Goal: Information Seeking & Learning: Learn about a topic

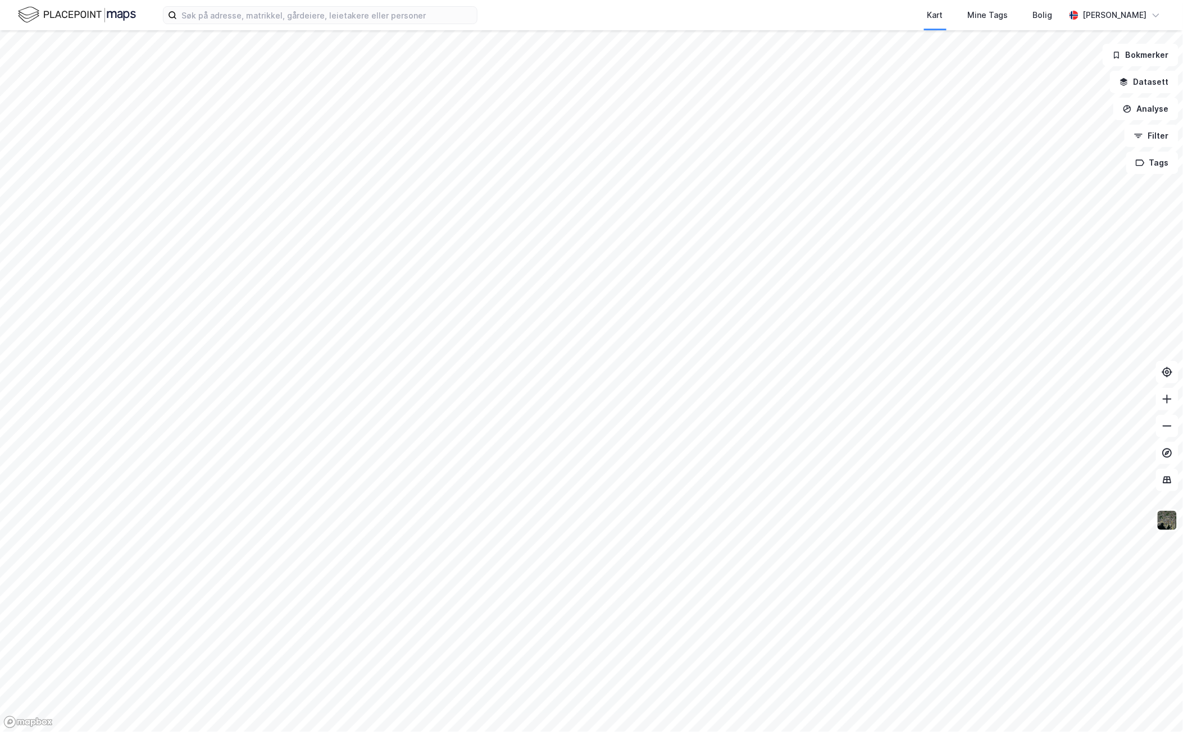
click at [1126, 82] on div at bounding box center [591, 366] width 1183 height 732
click at [1144, 82] on button "Datasett" at bounding box center [1144, 82] width 69 height 22
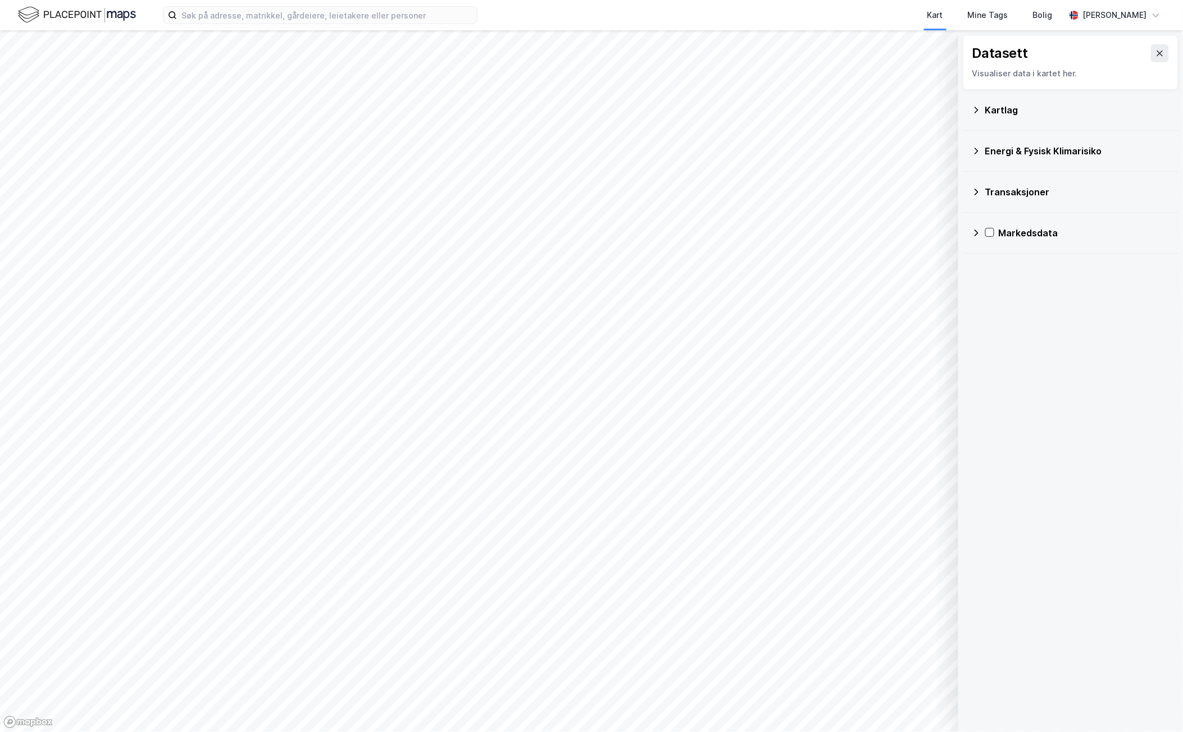
click at [974, 188] on icon at bounding box center [976, 192] width 9 height 9
click at [1001, 217] on icon at bounding box center [1004, 214] width 8 height 8
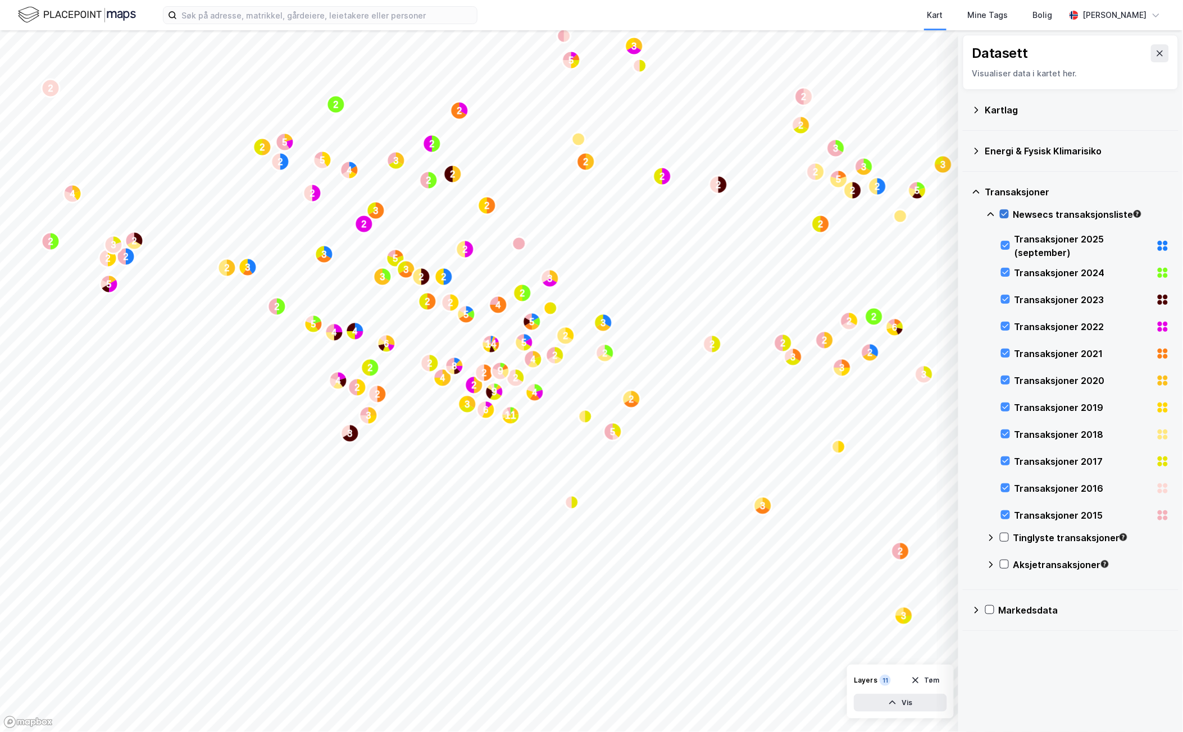
click at [1005, 215] on icon at bounding box center [1005, 214] width 6 height 4
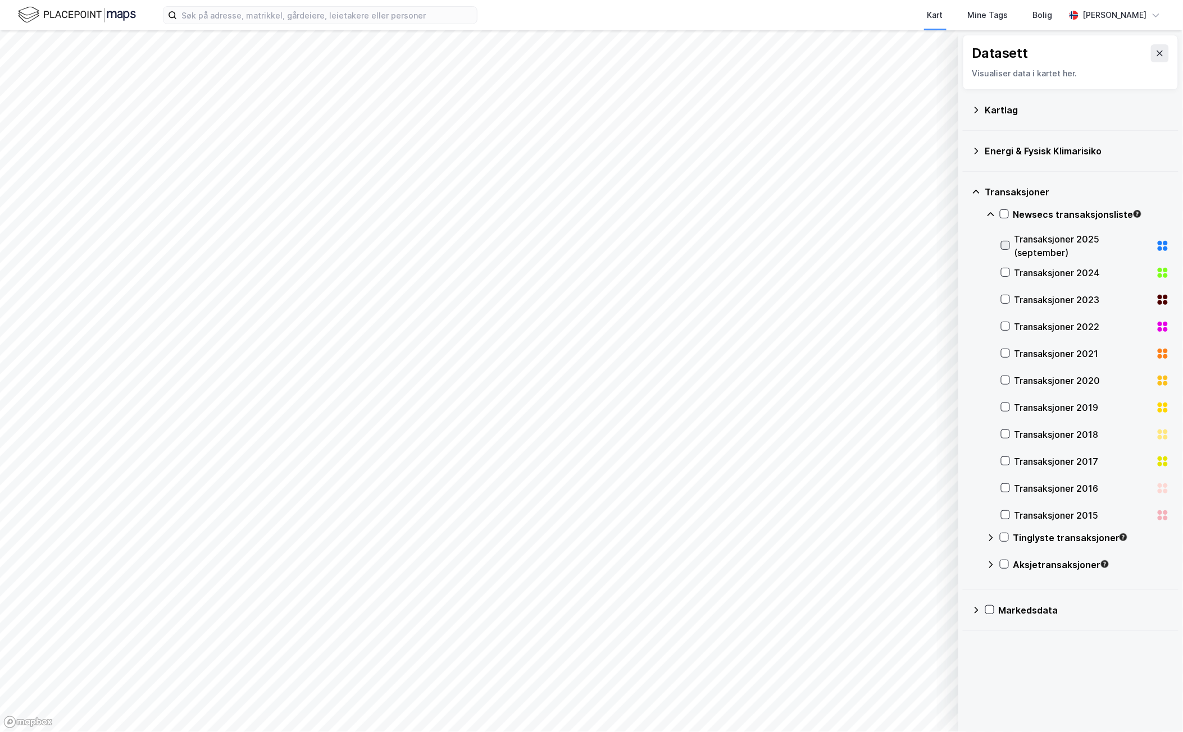
click at [1009, 247] on icon at bounding box center [1006, 246] width 8 height 8
click at [892, 700] on icon "button" at bounding box center [892, 703] width 9 height 9
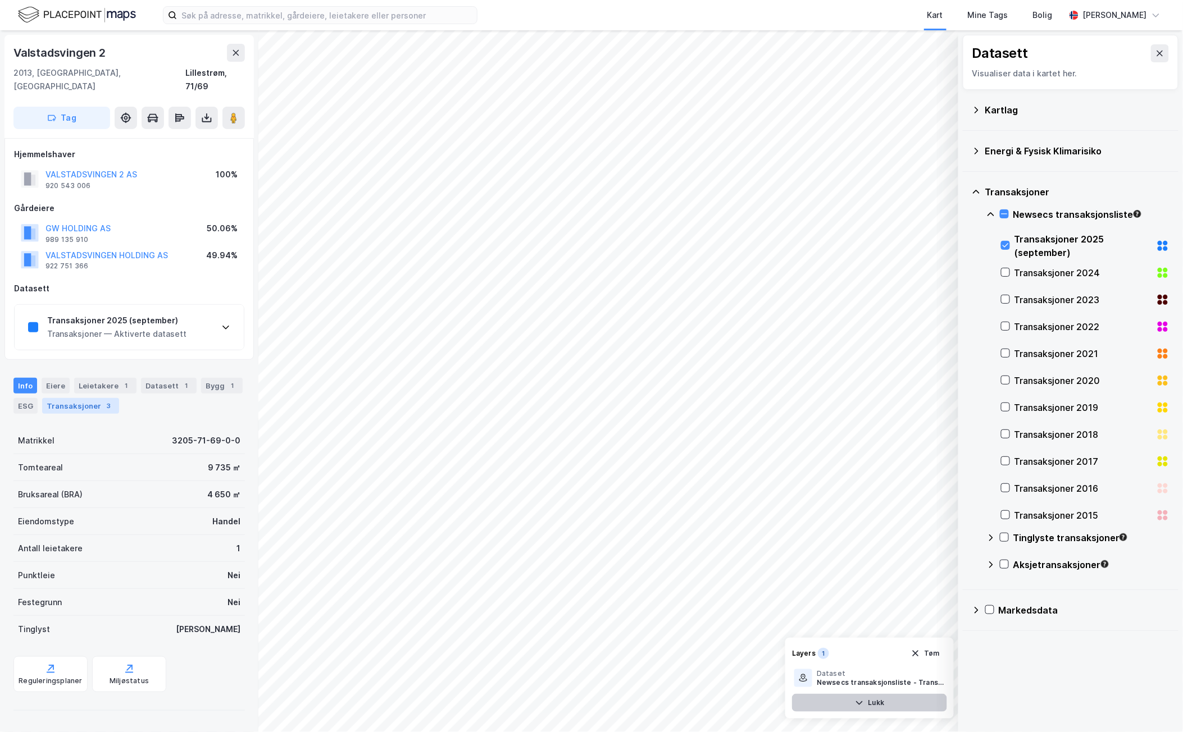
click at [72, 398] on div "Transaksjoner 3" at bounding box center [80, 406] width 77 height 16
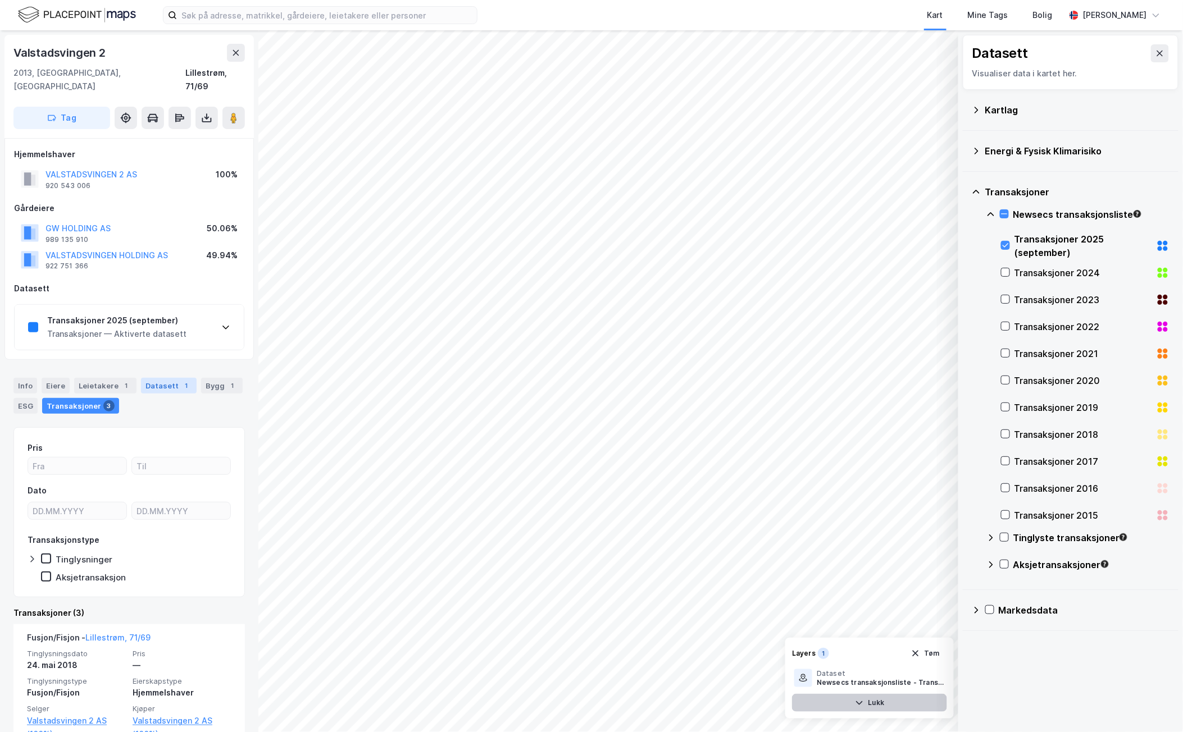
click at [162, 378] on div "Datasett 1" at bounding box center [169, 386] width 56 height 16
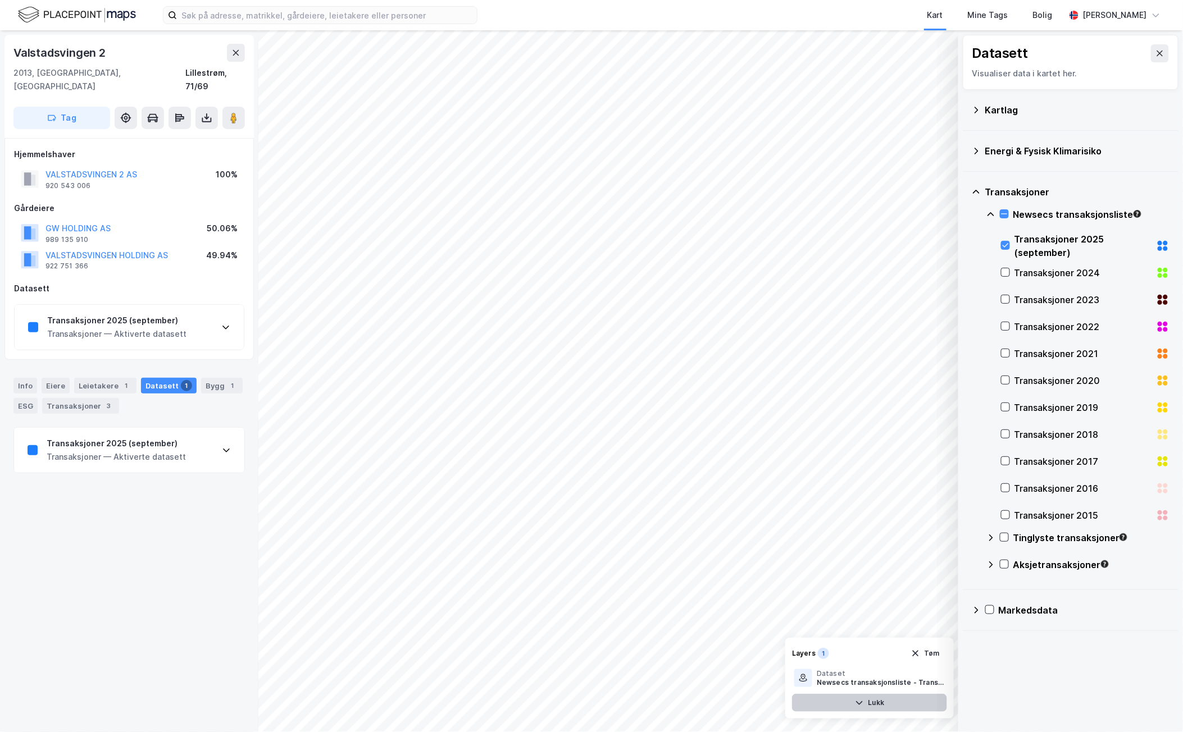
click at [192, 440] on div "Transaksjoner 2025 (september) Transaksjoner — Aktiverte datasett" at bounding box center [129, 450] width 230 height 45
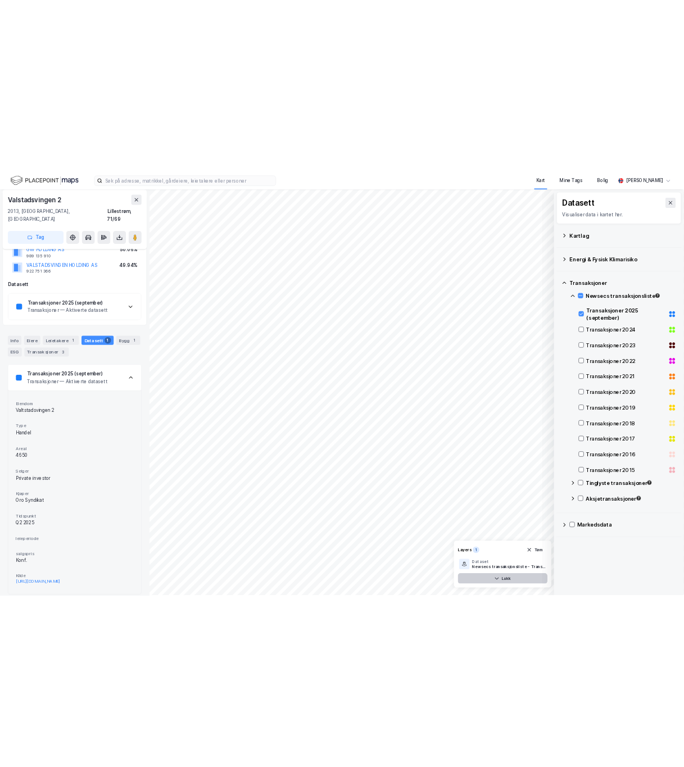
scroll to position [104, 0]
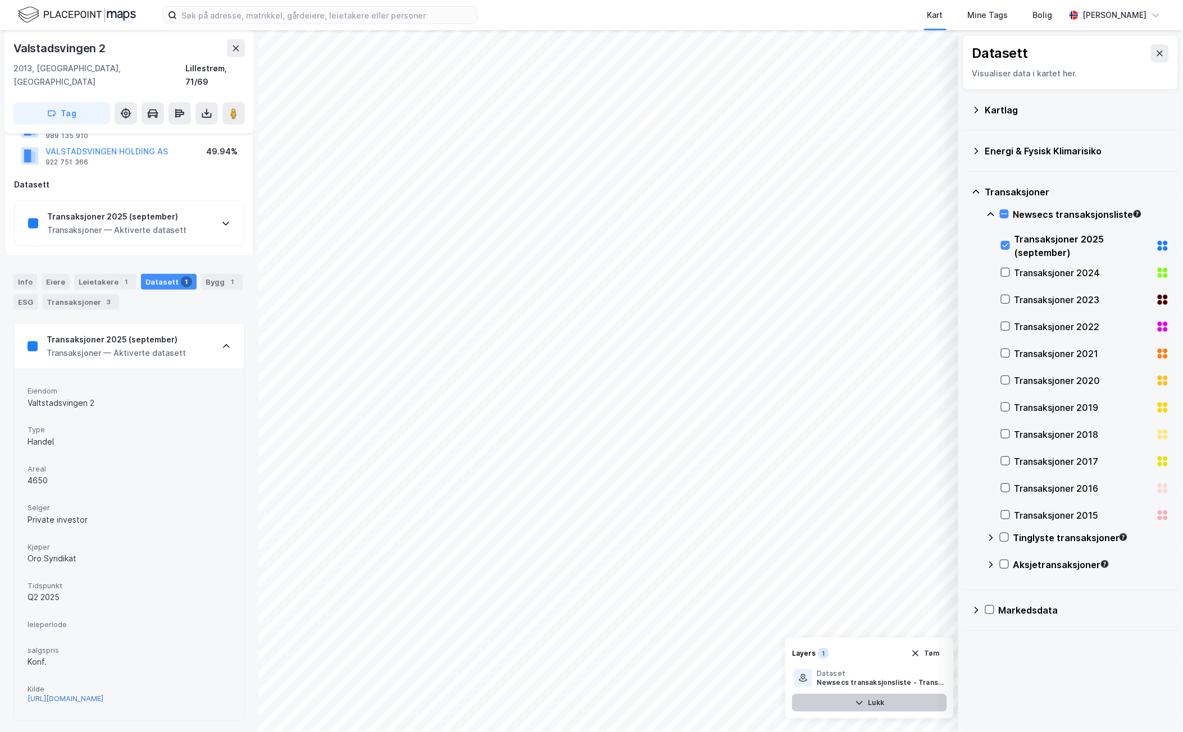
click at [103, 695] on div "[URL][DOMAIN_NAME]" at bounding box center [66, 699] width 76 height 10
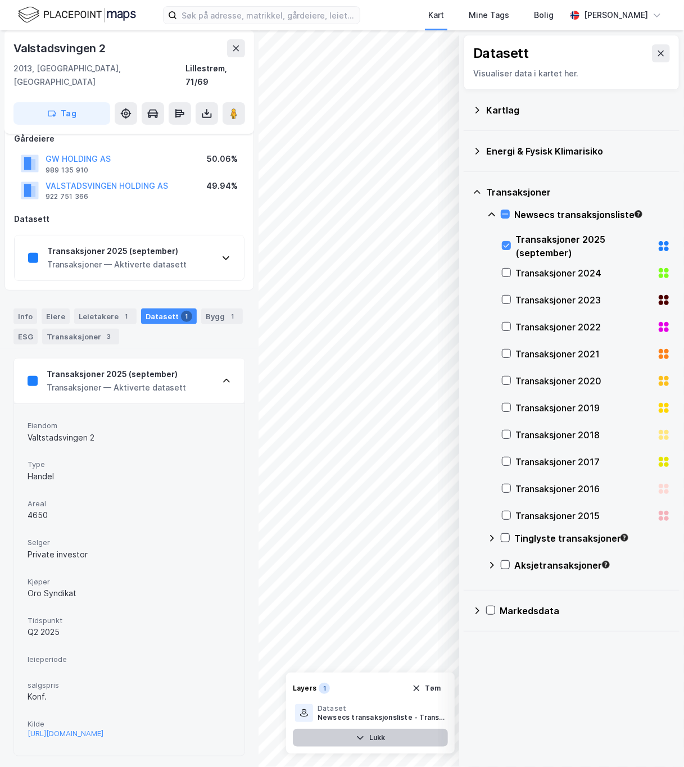
scroll to position [0, 0]
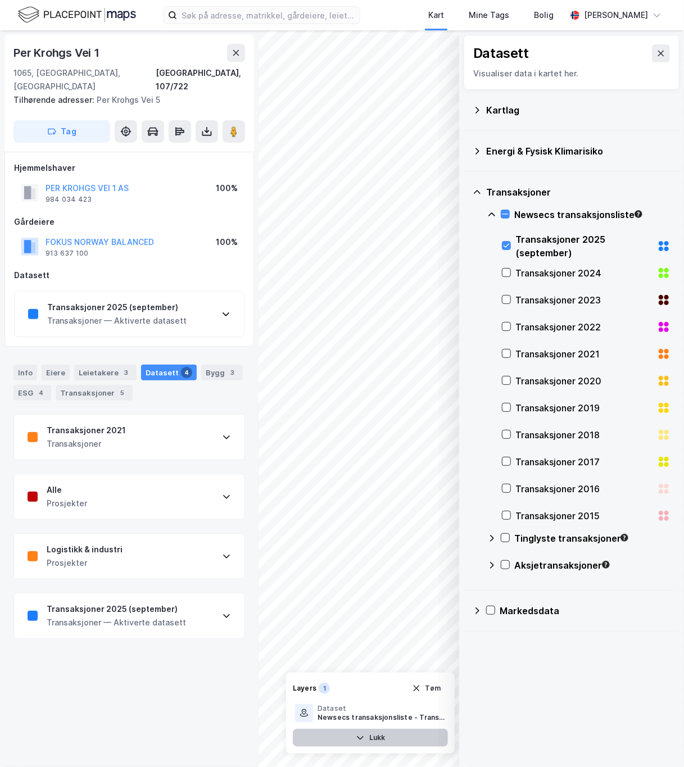
click at [222, 611] on icon at bounding box center [226, 615] width 9 height 9
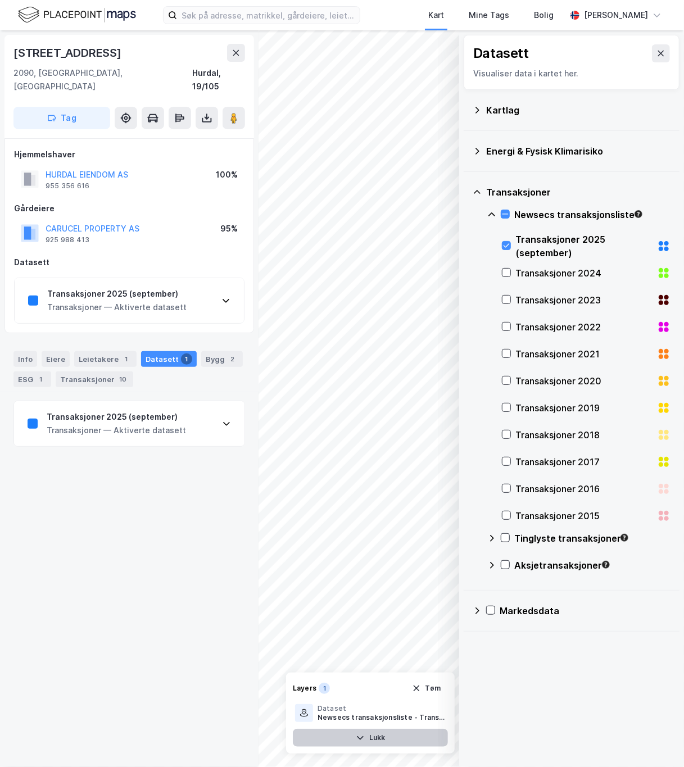
click at [222, 419] on icon at bounding box center [226, 423] width 9 height 9
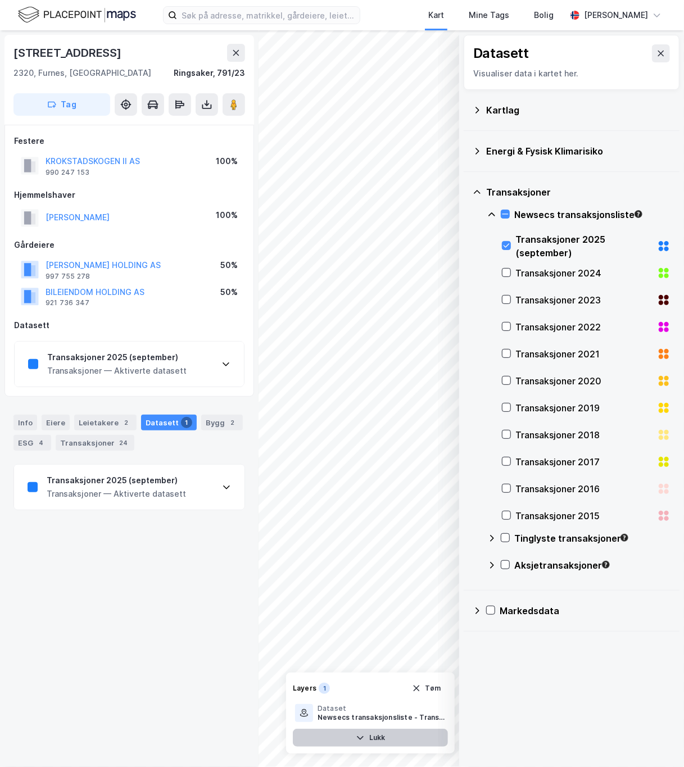
click at [223, 489] on icon at bounding box center [226, 487] width 7 height 4
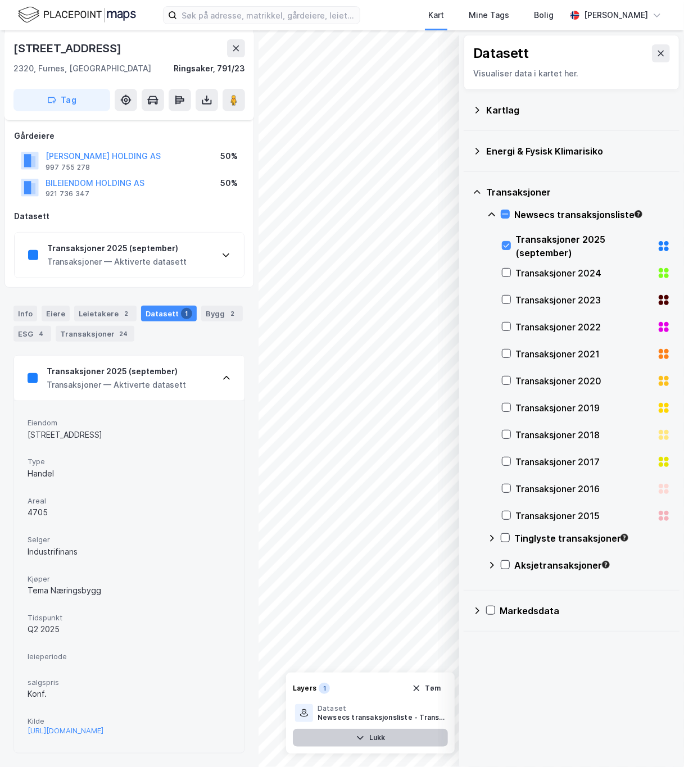
scroll to position [129, 0]
click at [101, 726] on div "[URL][DOMAIN_NAME]" at bounding box center [66, 731] width 76 height 10
drag, startPoint x: 82, startPoint y: 412, endPoint x: 27, endPoint y: 418, distance: 55.3
click at [27, 418] on div "Eiendom Gjerluvegen 3 Type Handel Areal 4705 Selger Industrifinans Kjøper Tema …" at bounding box center [129, 576] width 230 height 352
copy div "[STREET_ADDRESS]"
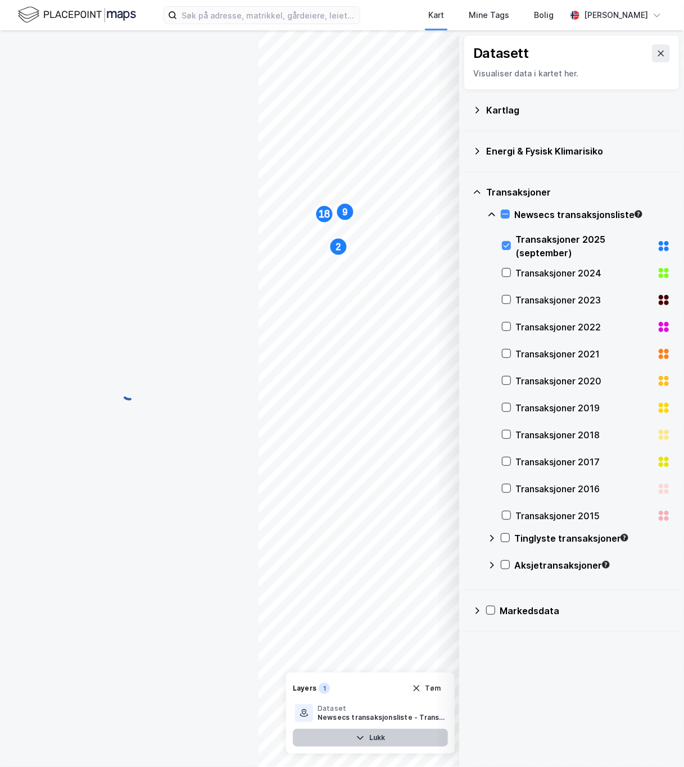
scroll to position [0, 0]
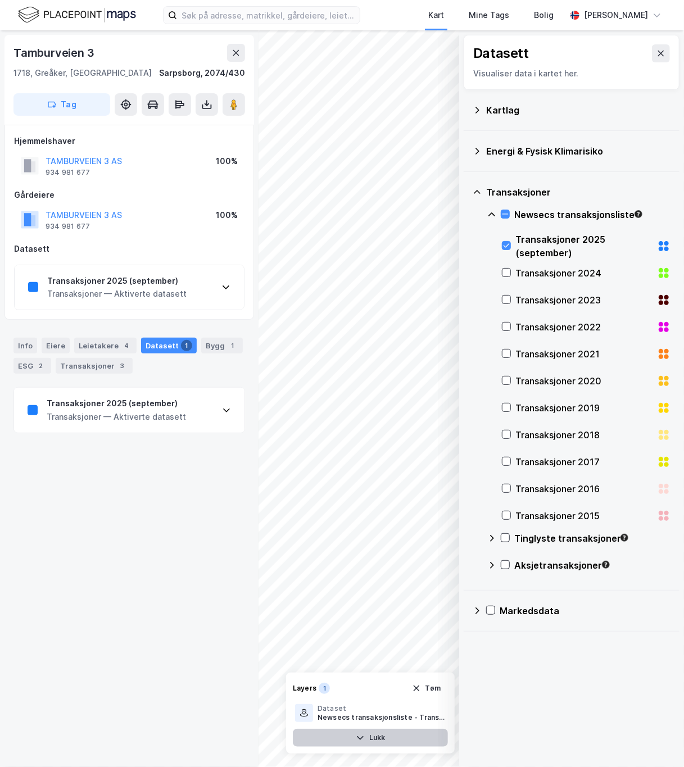
click at [223, 412] on icon at bounding box center [226, 411] width 7 height 4
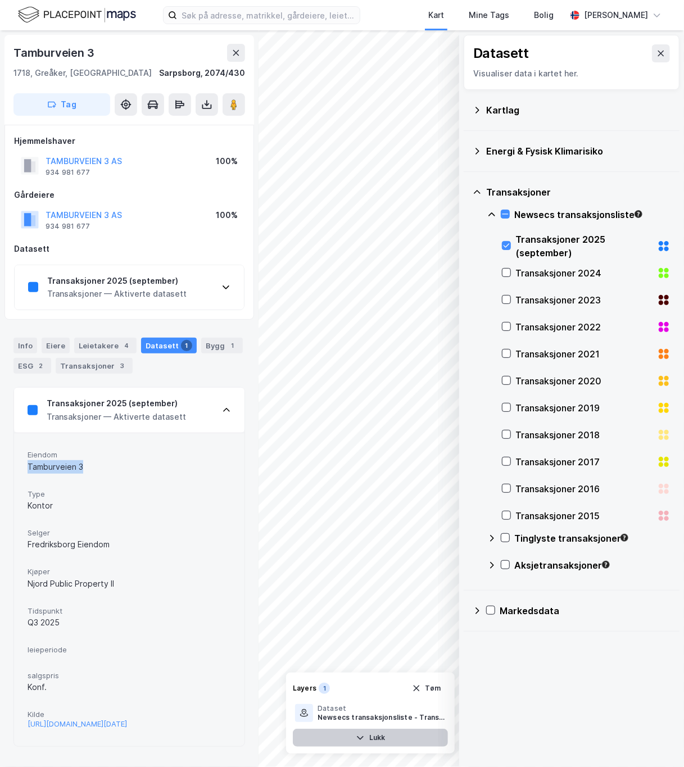
drag, startPoint x: 88, startPoint y: 466, endPoint x: 19, endPoint y: 470, distance: 69.2
click at [19, 470] on div "[PERSON_NAME] 3 Type Kontor Selger [GEOGRAPHIC_DATA] Eiendom Kjøper Njord Publi…" at bounding box center [129, 589] width 230 height 313
copy div "Tamburveien 3"
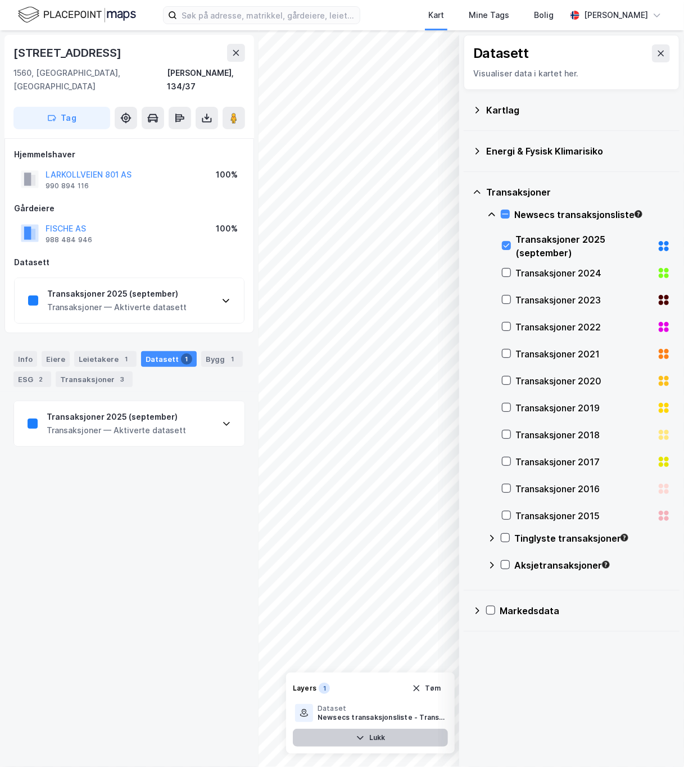
click at [222, 419] on icon at bounding box center [226, 423] width 9 height 9
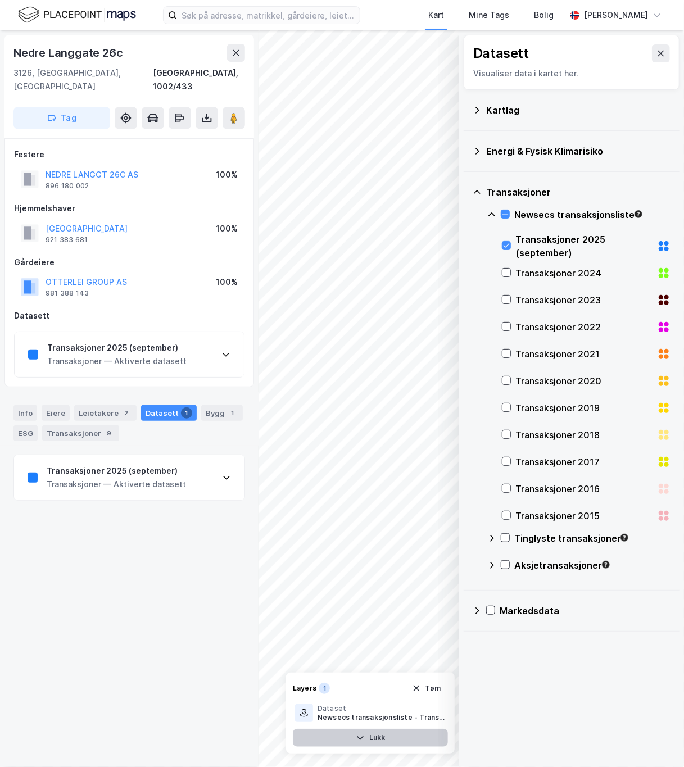
click at [203, 470] on div "Transaksjoner 2025 (september) Transaksjoner — Aktiverte datasett" at bounding box center [129, 477] width 230 height 45
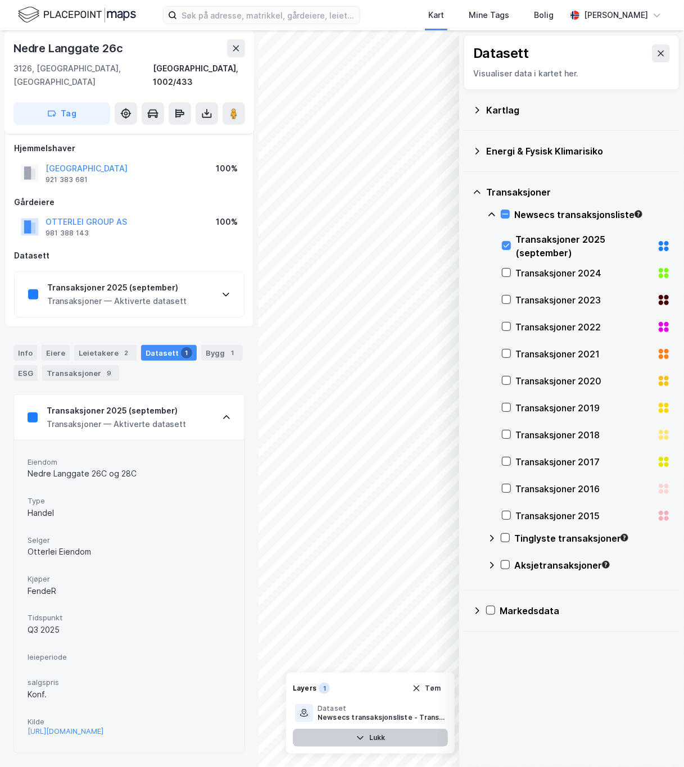
scroll to position [106, 0]
drag, startPoint x: 93, startPoint y: 702, endPoint x: 60, endPoint y: 700, distance: 33.2
click at [60, 726] on div "[URL][DOMAIN_NAME]" at bounding box center [66, 731] width 76 height 10
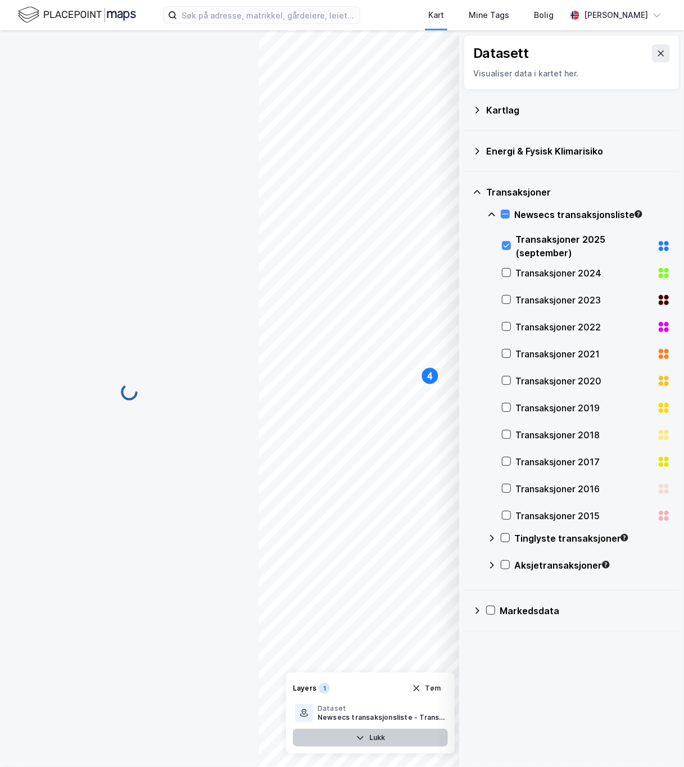
scroll to position [0, 0]
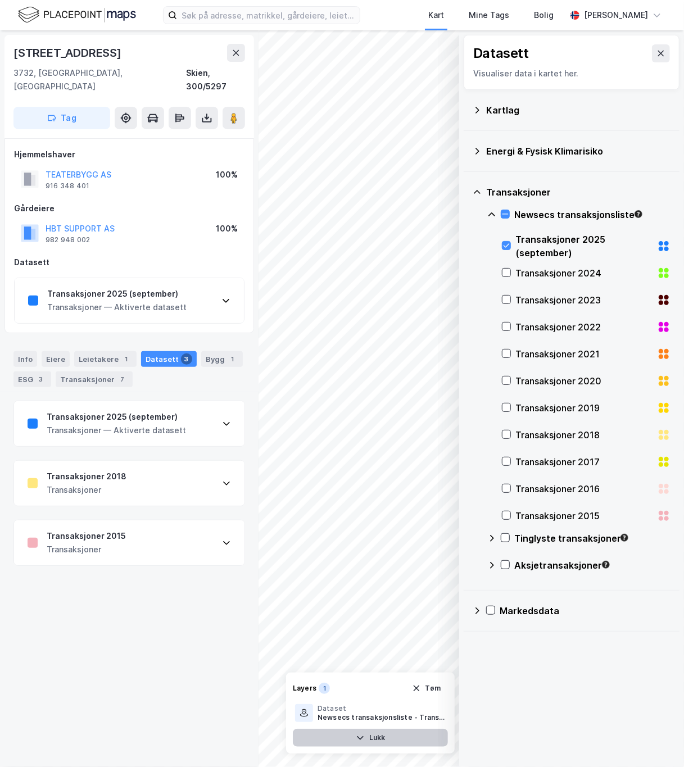
click at [222, 419] on icon at bounding box center [226, 423] width 9 height 9
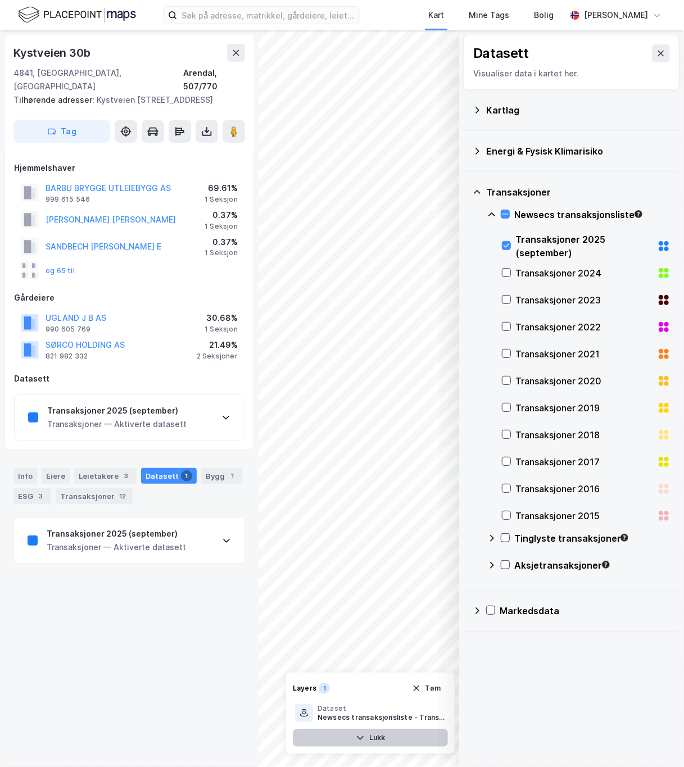
click at [222, 536] on icon at bounding box center [226, 540] width 9 height 9
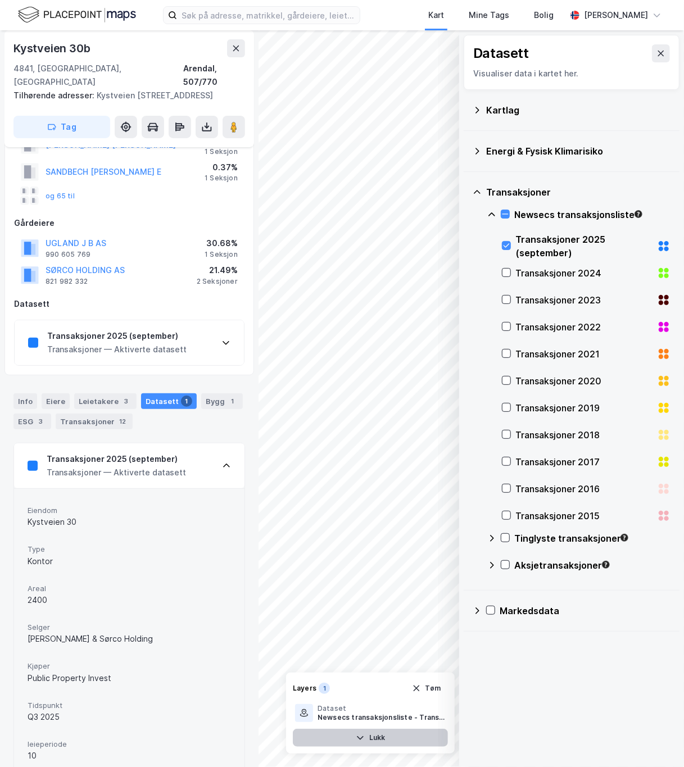
scroll to position [149, 0]
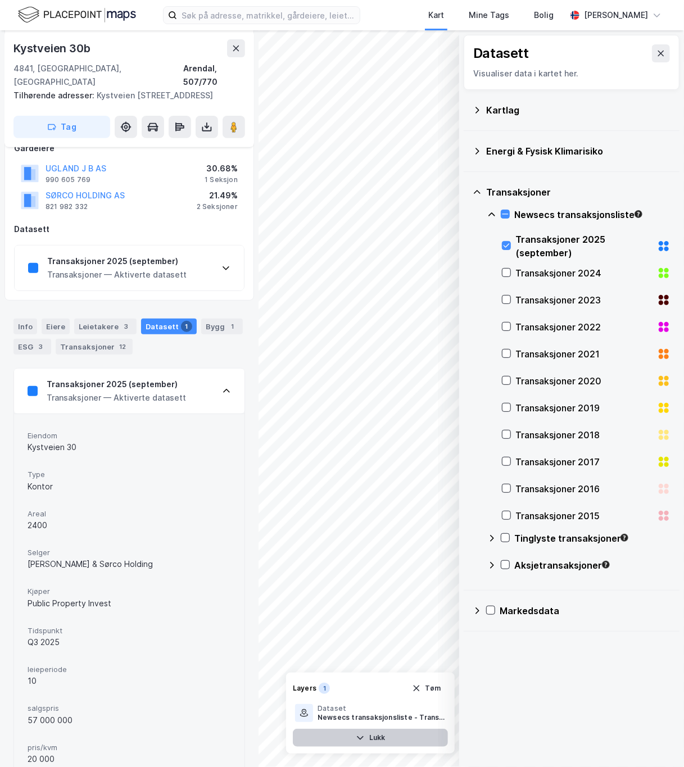
click at [476, 109] on icon at bounding box center [476, 110] width 9 height 9
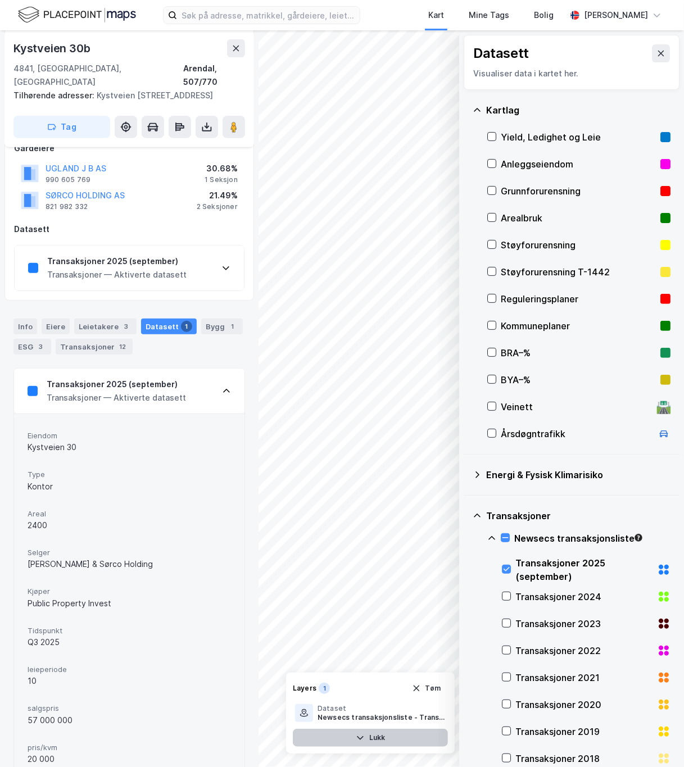
click at [476, 109] on icon at bounding box center [477, 109] width 7 height 3
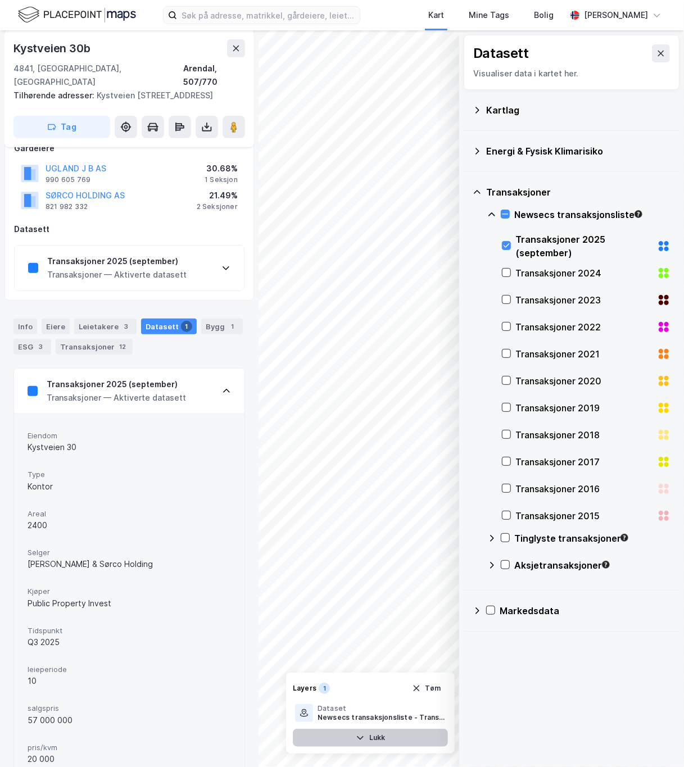
click at [474, 613] on icon at bounding box center [476, 610] width 9 height 9
click at [475, 609] on icon at bounding box center [476, 610] width 9 height 9
click at [506, 212] on icon at bounding box center [505, 214] width 8 height 8
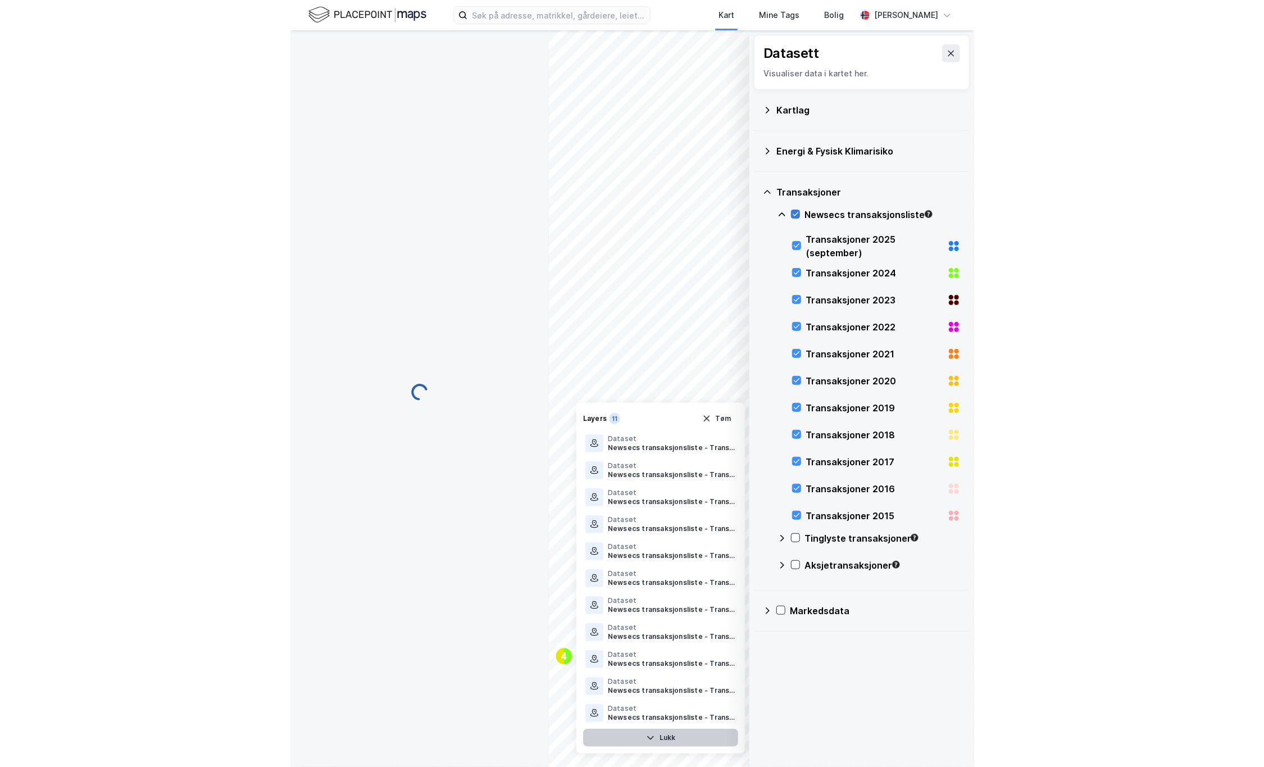
scroll to position [0, 0]
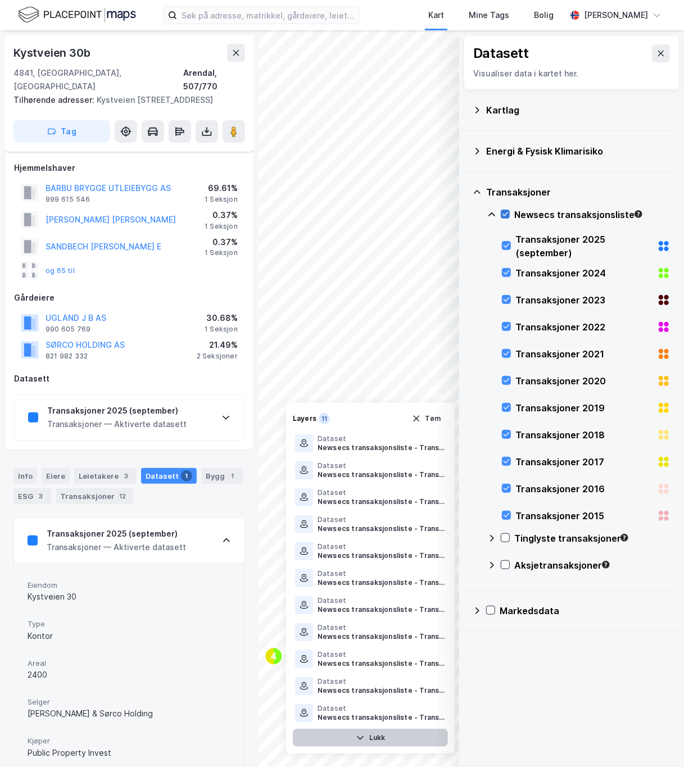
click at [504, 212] on icon at bounding box center [505, 214] width 8 height 8
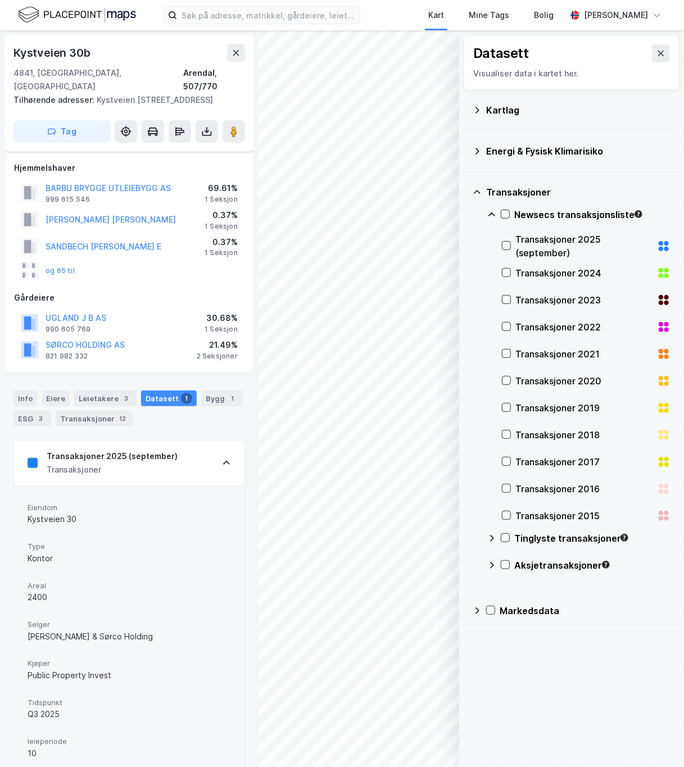
click at [479, 194] on icon at bounding box center [476, 192] width 9 height 9
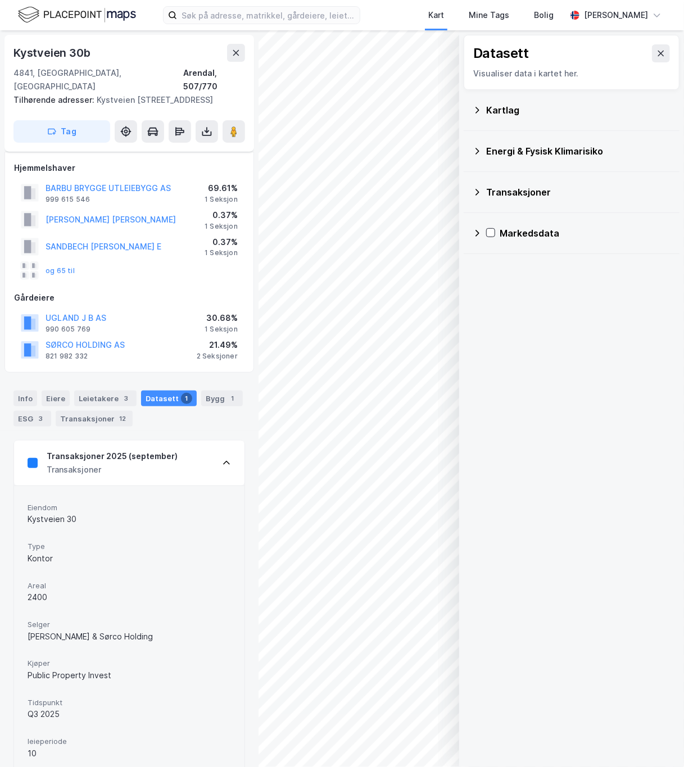
click at [477, 230] on icon at bounding box center [476, 233] width 9 height 9
click at [500, 339] on div at bounding box center [504, 340] width 9 height 9
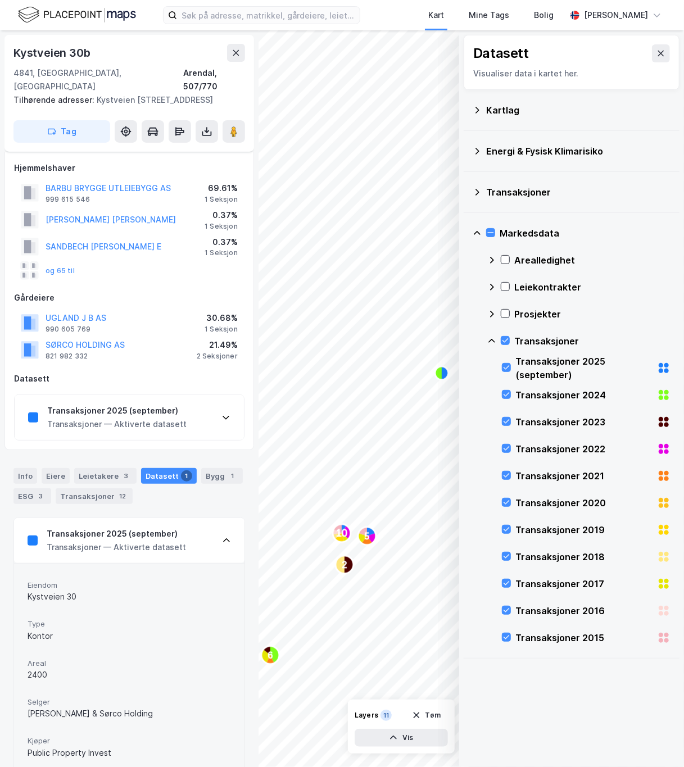
click at [490, 339] on icon at bounding box center [491, 340] width 9 height 9
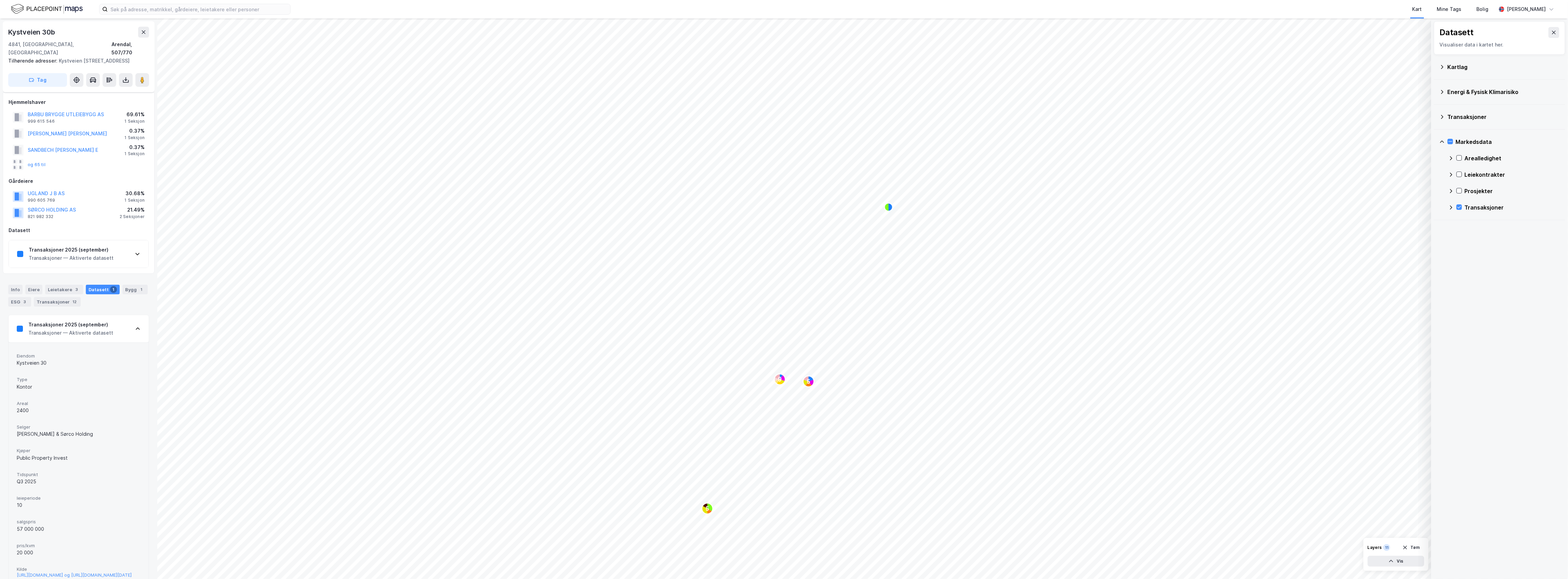
click at [719, 206] on icon at bounding box center [1451, 207] width 2 height 4
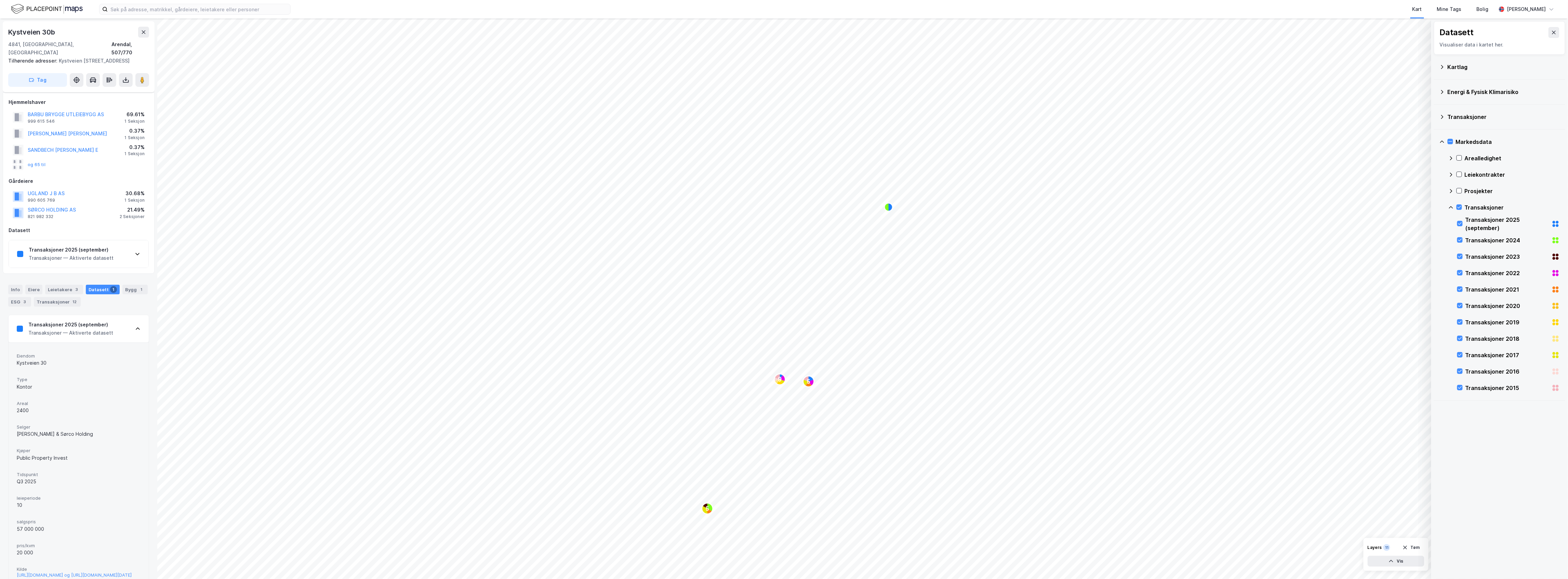
drag, startPoint x: 1458, startPoint y: 206, endPoint x: 1461, endPoint y: 210, distance: 5.0
click at [719, 206] on icon at bounding box center [1459, 207] width 5 height 5
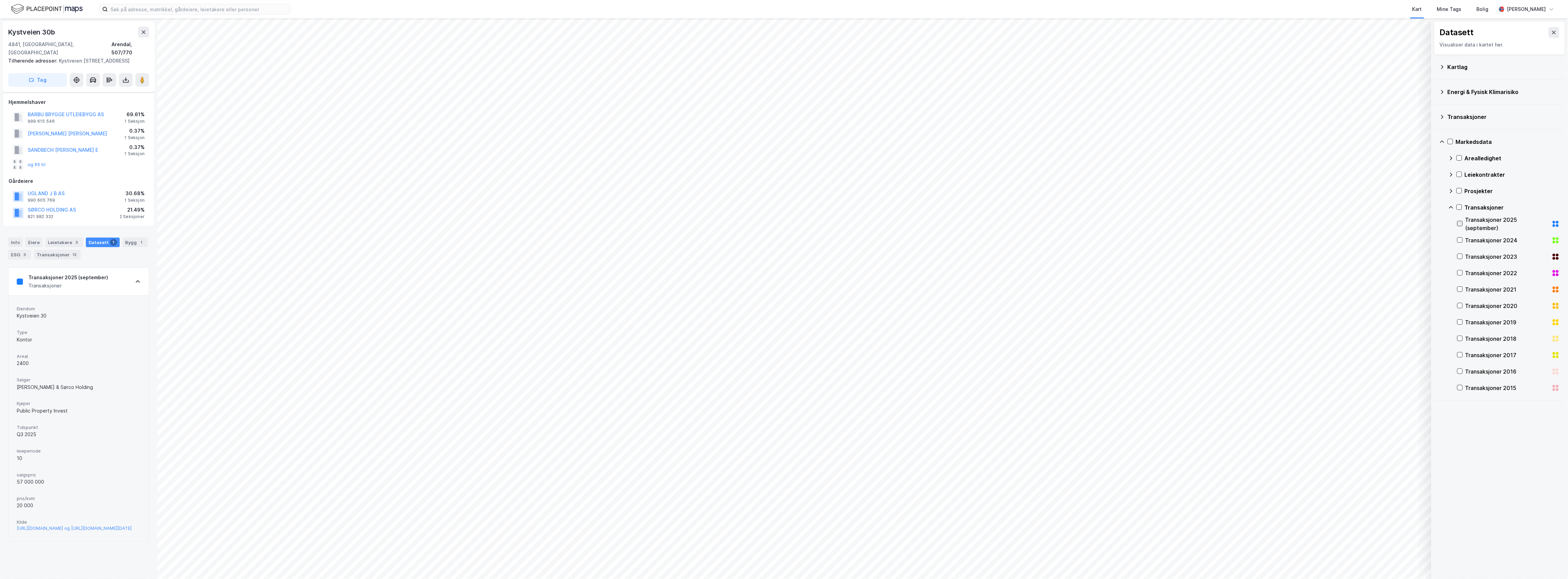
click at [719, 224] on icon at bounding box center [1460, 224] width 4 height 2
